Goal: Information Seeking & Learning: Check status

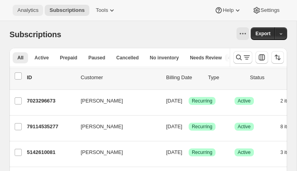
click at [31, 11] on span "Analytics" at bounding box center [27, 10] width 21 height 6
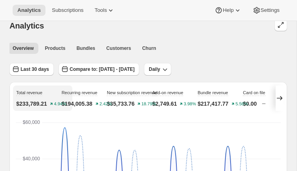
scroll to position [8, 0]
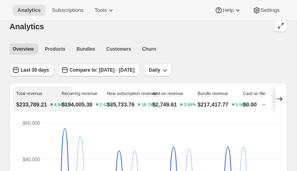
click at [28, 73] on button "Last 30 days" at bounding box center [31, 70] width 44 height 13
select select "Last 30 days"
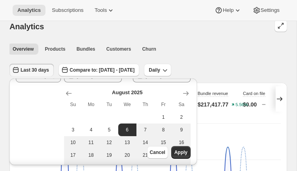
scroll to position [16, 0]
click at [44, 71] on span "Last 30 days" at bounding box center [35, 70] width 28 height 6
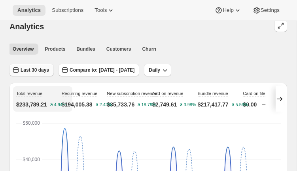
click at [43, 69] on span "Last 30 days" at bounding box center [35, 70] width 28 height 6
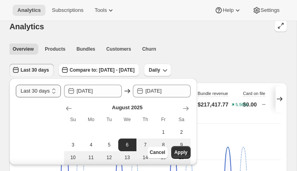
click at [47, 88] on select "[DATE] [DATE] Last 7 days Last 30 days Last 60 days Last 90 days Last 365 days …" at bounding box center [38, 91] width 45 height 13
select select "Last month"
click at [16, 85] on select "[DATE] [DATE] Last 7 days Last 30 days Last 60 days Last 90 days Last 365 days …" at bounding box center [38, 91] width 45 height 13
type input "[DATE]"
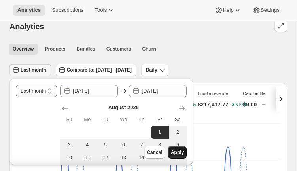
click at [179, 150] on span "Apply" at bounding box center [177, 152] width 13 height 6
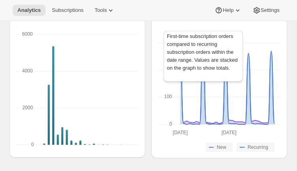
scroll to position [1179, 0]
